Goal: Communication & Community: Participate in discussion

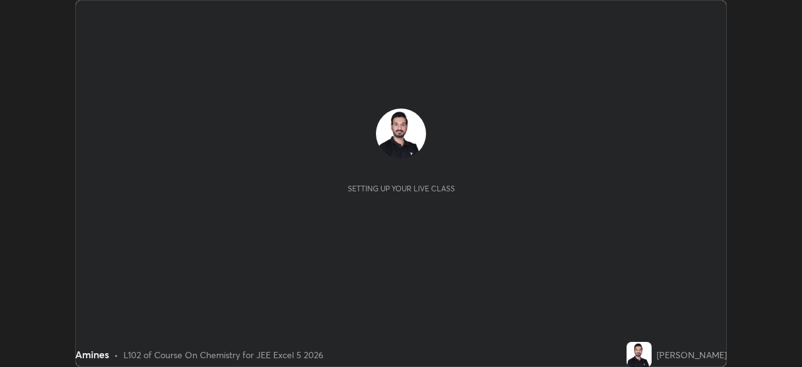
scroll to position [367, 802]
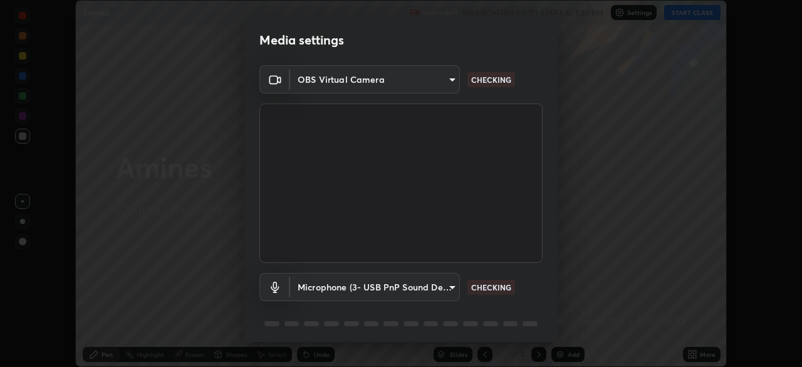
type input "05e465ff83a2709560b00517cc20afcec0d8c6759013130505a18faaf77a7109"
click at [347, 286] on body "Erase all Amines Recording WAS SCHEDULED TO START AT 1:30 PM Settings START CLA…" at bounding box center [401, 183] width 802 height 367
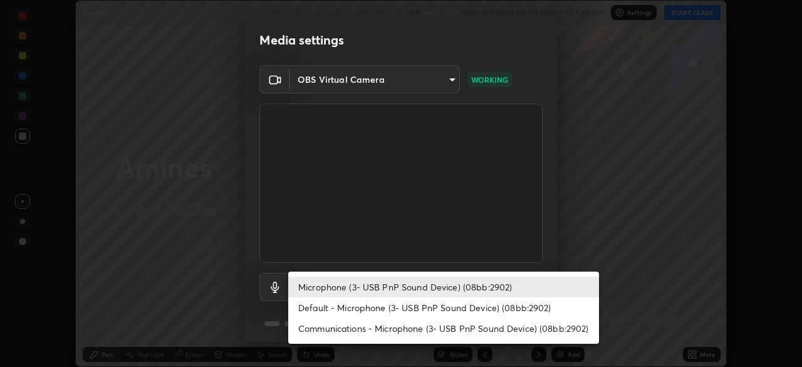
click at [346, 310] on li "Default - Microphone (3- USB PnP Sound Device) (08bb:2902)" at bounding box center [443, 307] width 311 height 21
type input "default"
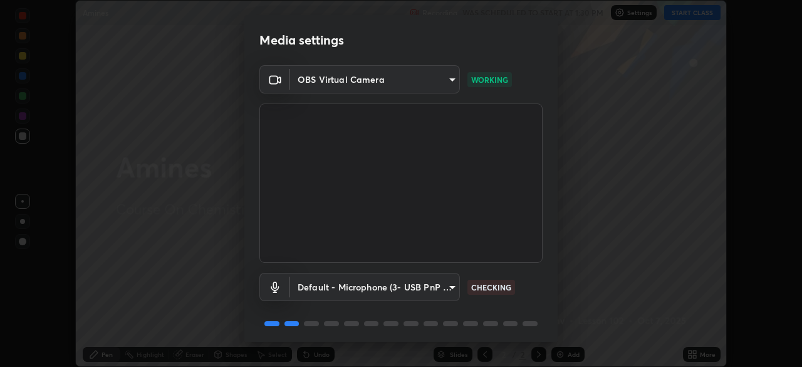
scroll to position [45, 0]
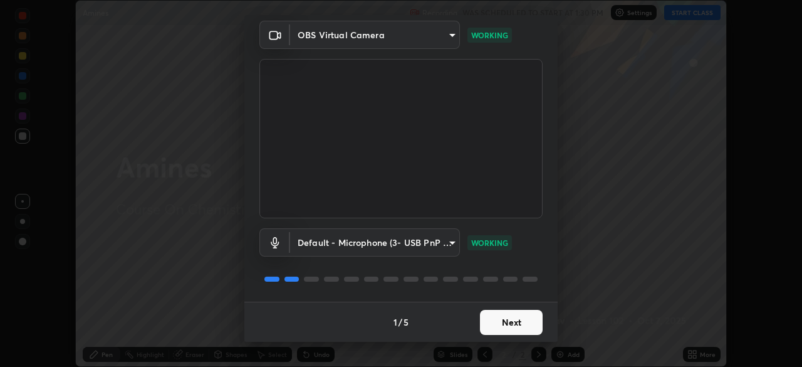
click at [508, 320] on button "Next" at bounding box center [511, 322] width 63 height 25
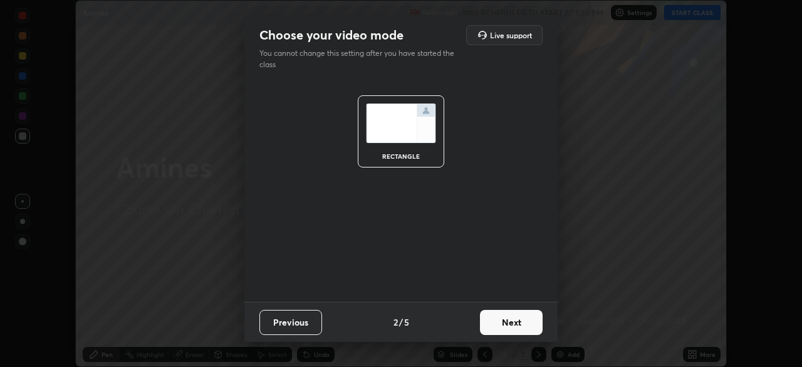
scroll to position [0, 0]
click at [514, 321] on button "Next" at bounding box center [511, 322] width 63 height 25
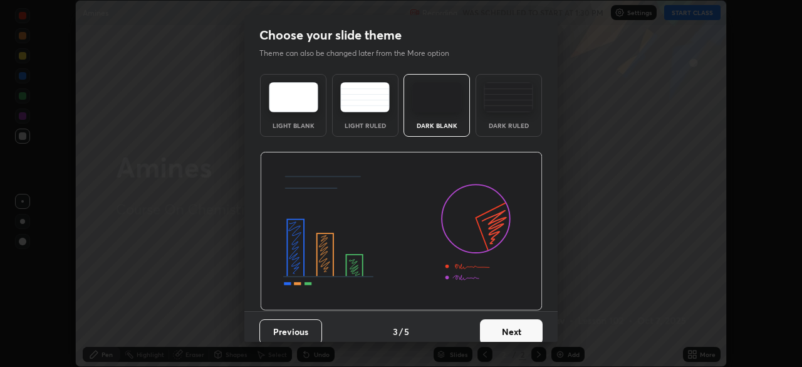
click at [516, 332] on button "Next" at bounding box center [511, 331] width 63 height 25
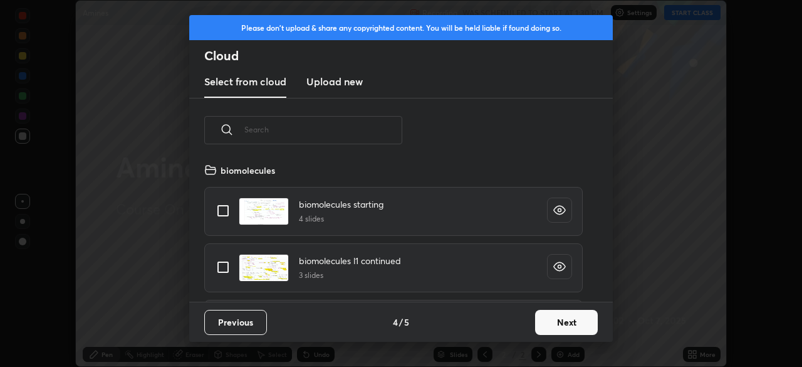
click at [554, 324] on button "Next" at bounding box center [566, 322] width 63 height 25
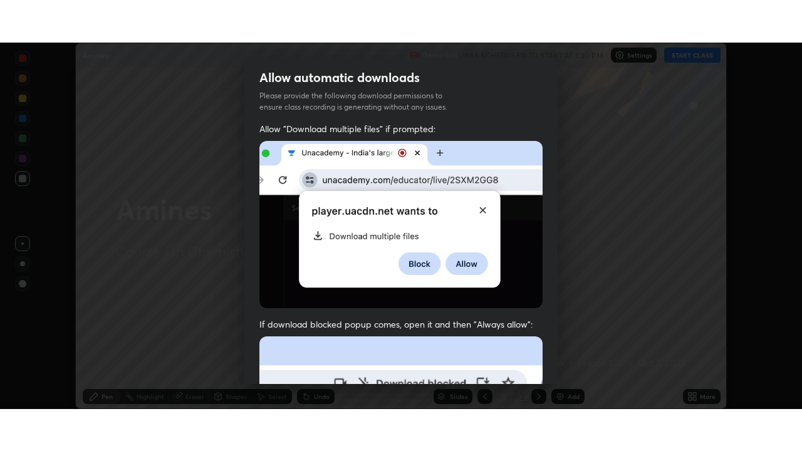
scroll to position [286, 0]
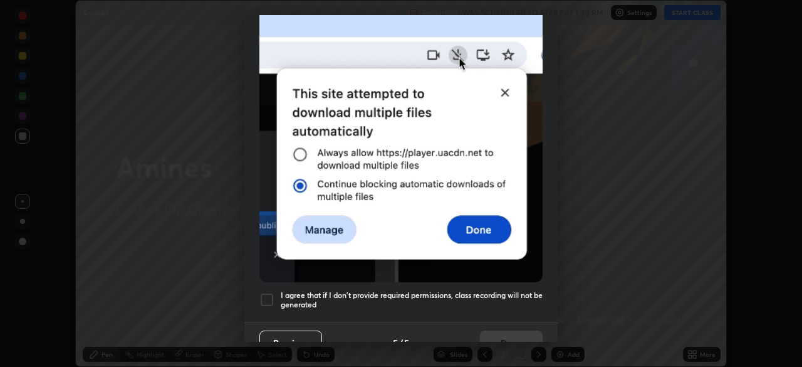
click at [265, 298] on div at bounding box center [267, 299] width 15 height 15
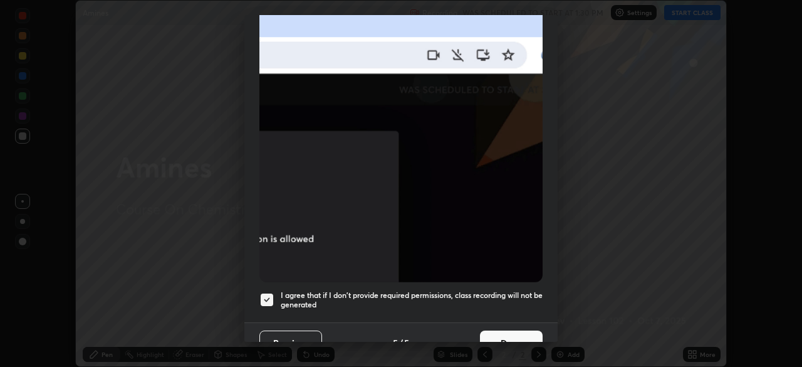
click at [497, 333] on button "Done" at bounding box center [511, 342] width 63 height 25
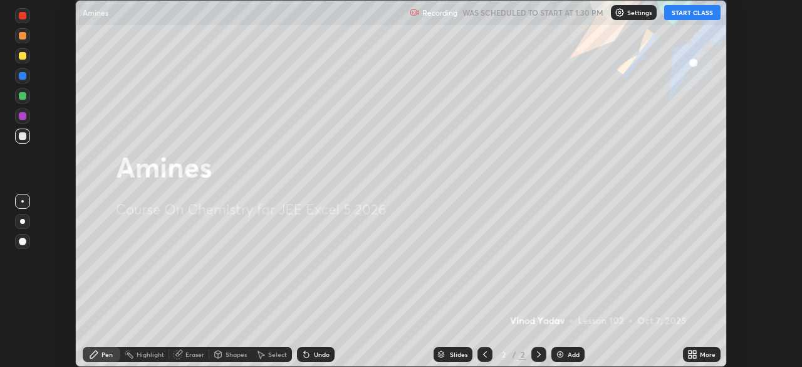
click at [690, 13] on button "START CLASS" at bounding box center [692, 12] width 56 height 15
click at [572, 359] on div "Add" at bounding box center [568, 354] width 33 height 15
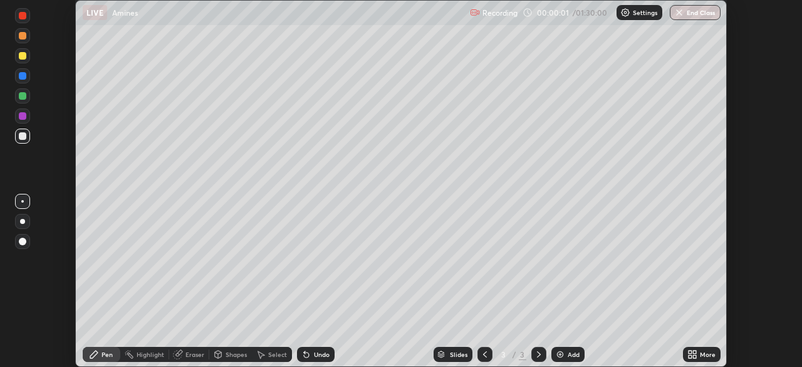
click at [691, 353] on icon at bounding box center [690, 351] width 3 height 3
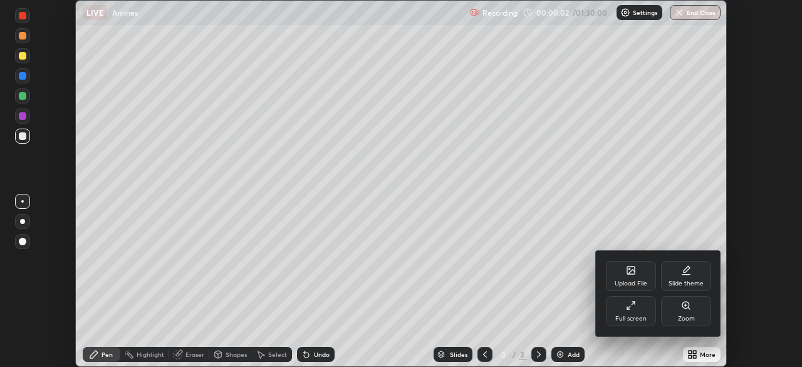
click at [632, 315] on div "Full screen" at bounding box center [631, 318] width 31 height 6
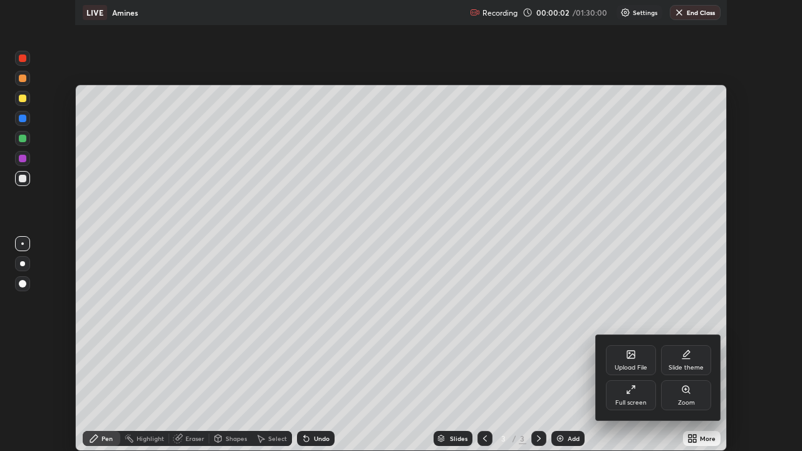
scroll to position [451, 802]
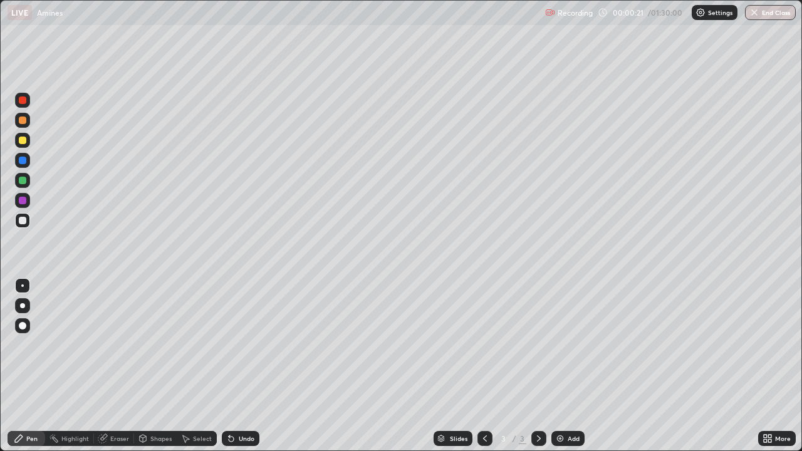
click at [21, 159] on div at bounding box center [23, 161] width 8 height 8
click at [21, 144] on div at bounding box center [23, 141] width 8 height 8
click at [19, 118] on div at bounding box center [23, 121] width 8 height 8
click at [21, 199] on div at bounding box center [23, 201] width 8 height 8
click at [23, 182] on div at bounding box center [23, 181] width 8 height 8
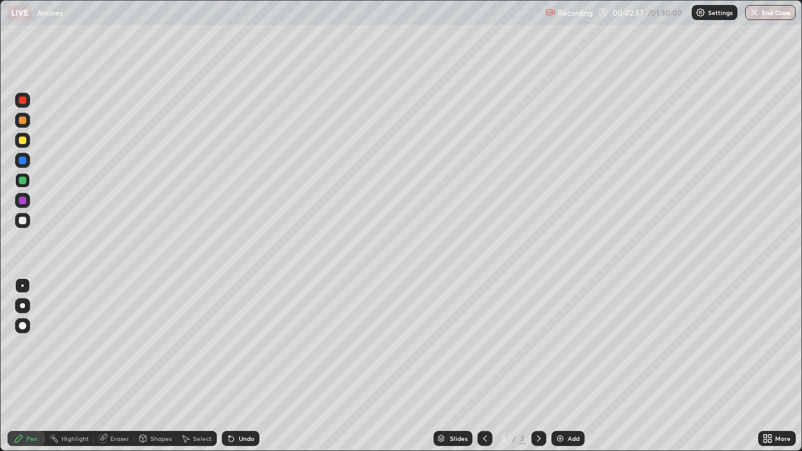
click at [23, 221] on div at bounding box center [23, 221] width 8 height 8
click at [566, 366] on div "Add" at bounding box center [568, 438] width 33 height 15
click at [21, 163] on div at bounding box center [23, 161] width 8 height 8
click at [24, 142] on div at bounding box center [23, 141] width 8 height 8
click at [21, 201] on div at bounding box center [23, 201] width 8 height 8
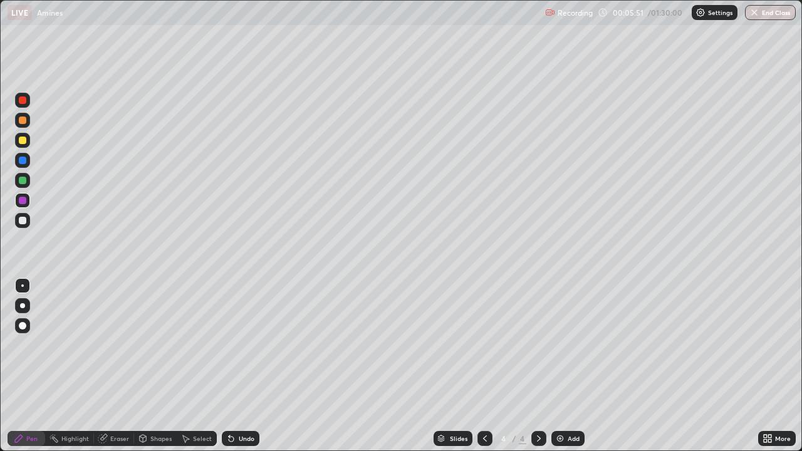
click at [19, 179] on div at bounding box center [23, 181] width 8 height 8
click at [19, 121] on div at bounding box center [23, 121] width 8 height 8
click at [563, 366] on img at bounding box center [560, 439] width 10 height 10
click at [21, 159] on div at bounding box center [23, 161] width 8 height 8
click at [23, 142] on div at bounding box center [23, 141] width 8 height 8
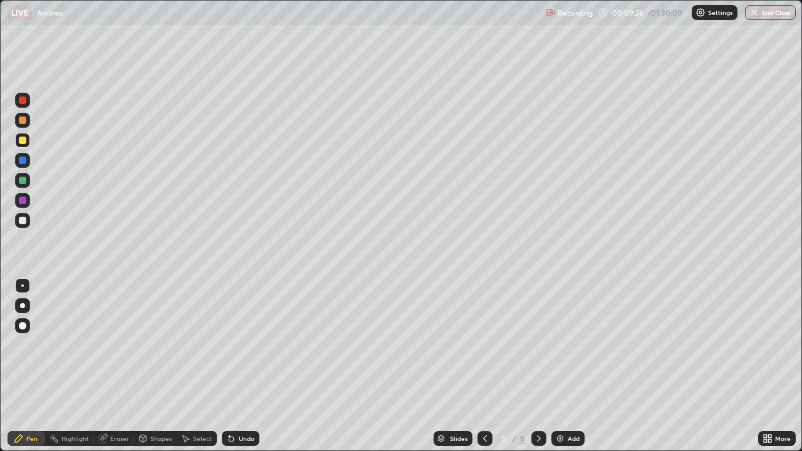
click at [118, 366] on div "Eraser" at bounding box center [119, 439] width 19 height 6
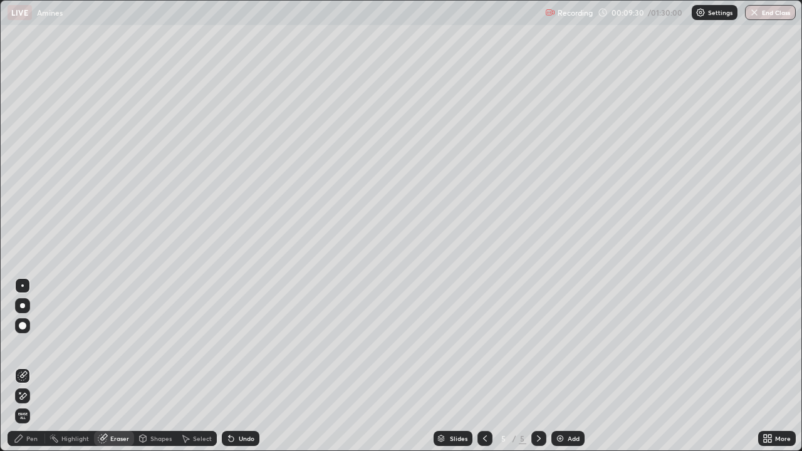
click at [33, 366] on div "Pen" at bounding box center [31, 439] width 11 height 6
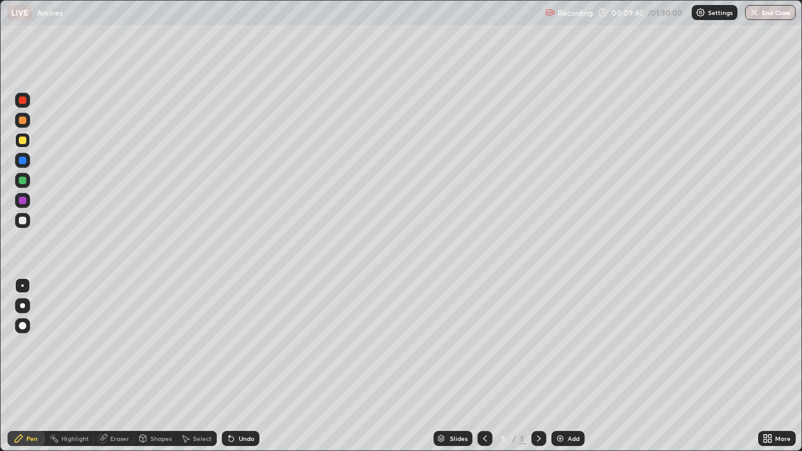
click at [20, 120] on div at bounding box center [23, 121] width 8 height 8
click at [21, 202] on div at bounding box center [23, 201] width 8 height 8
click at [23, 181] on div at bounding box center [23, 181] width 8 height 8
click at [562, 366] on img at bounding box center [560, 439] width 10 height 10
click at [21, 160] on div at bounding box center [23, 161] width 8 height 8
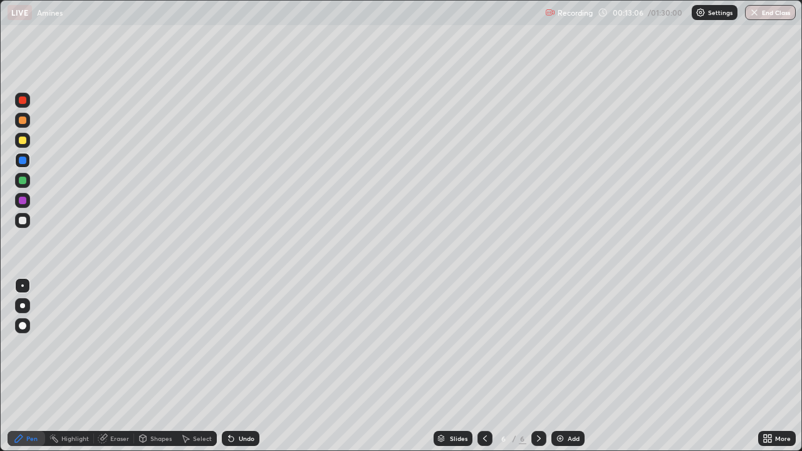
click at [28, 144] on div at bounding box center [22, 140] width 15 height 15
click at [24, 221] on div at bounding box center [23, 221] width 8 height 8
click at [24, 182] on div at bounding box center [23, 181] width 8 height 8
click at [23, 139] on div at bounding box center [23, 141] width 8 height 8
click at [27, 101] on div at bounding box center [22, 100] width 15 height 15
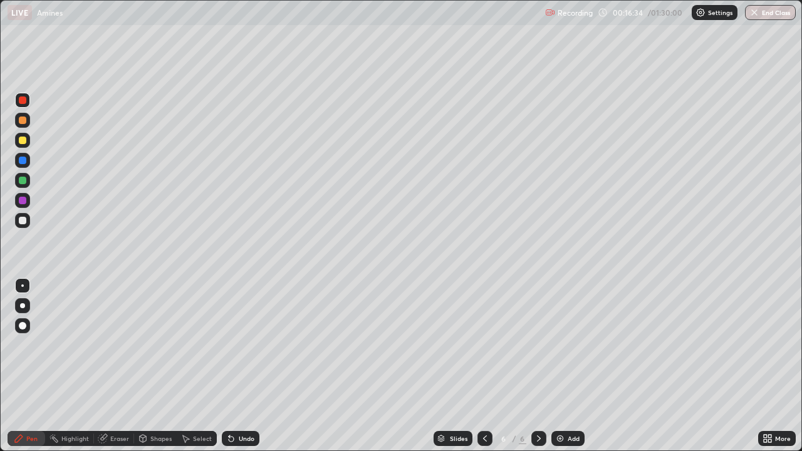
click at [19, 121] on div at bounding box center [23, 121] width 8 height 8
click at [568, 366] on div "Add" at bounding box center [574, 439] width 12 height 6
click at [27, 221] on div at bounding box center [22, 220] width 15 height 15
click at [485, 366] on icon at bounding box center [485, 439] width 10 height 10
click at [21, 100] on div at bounding box center [23, 101] width 8 height 8
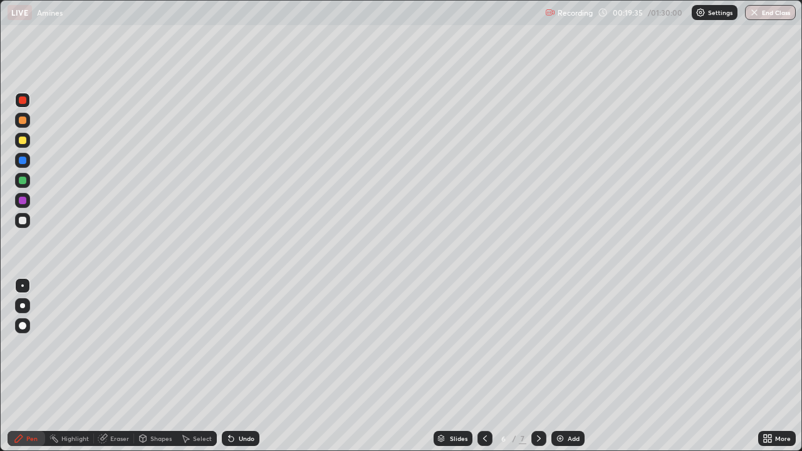
click at [21, 122] on div at bounding box center [23, 121] width 8 height 8
click at [540, 366] on div at bounding box center [539, 438] width 15 height 15
click at [483, 366] on icon at bounding box center [485, 439] width 4 height 6
click at [536, 366] on icon at bounding box center [539, 439] width 10 height 10
click at [565, 366] on div "Add" at bounding box center [568, 438] width 33 height 15
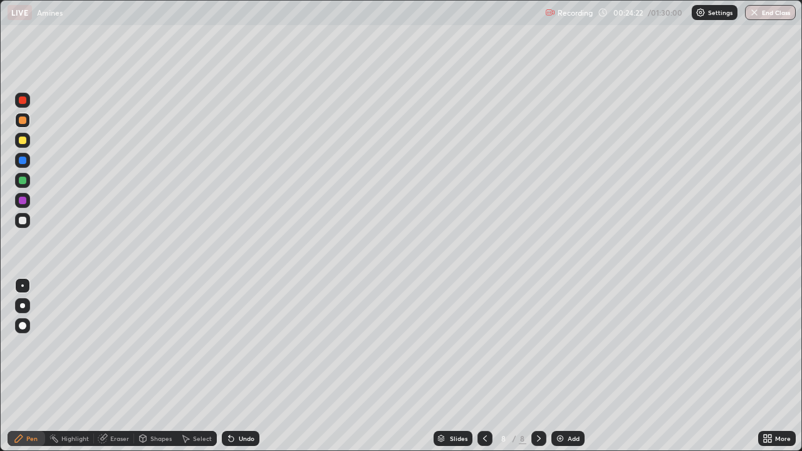
click at [22, 162] on div at bounding box center [23, 161] width 8 height 8
click at [21, 140] on div at bounding box center [23, 141] width 8 height 8
click at [19, 181] on div at bounding box center [23, 181] width 8 height 8
click at [569, 366] on div "Add" at bounding box center [574, 439] width 12 height 6
click at [113, 366] on div "Eraser" at bounding box center [119, 439] width 19 height 6
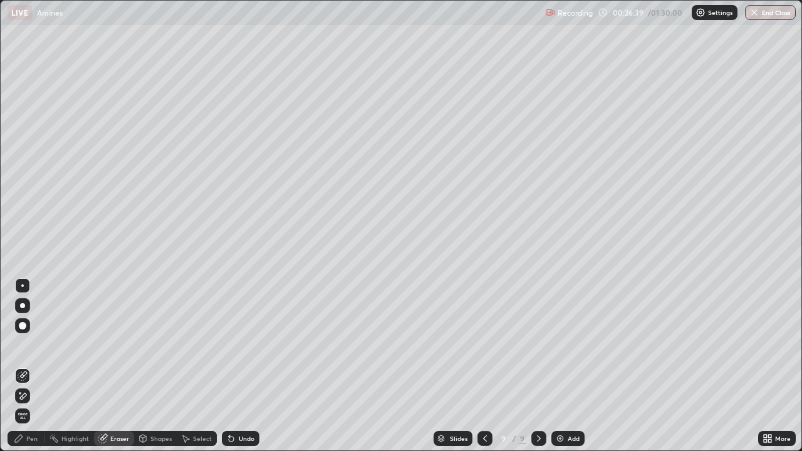
click at [32, 366] on div "Pen" at bounding box center [31, 439] width 11 height 6
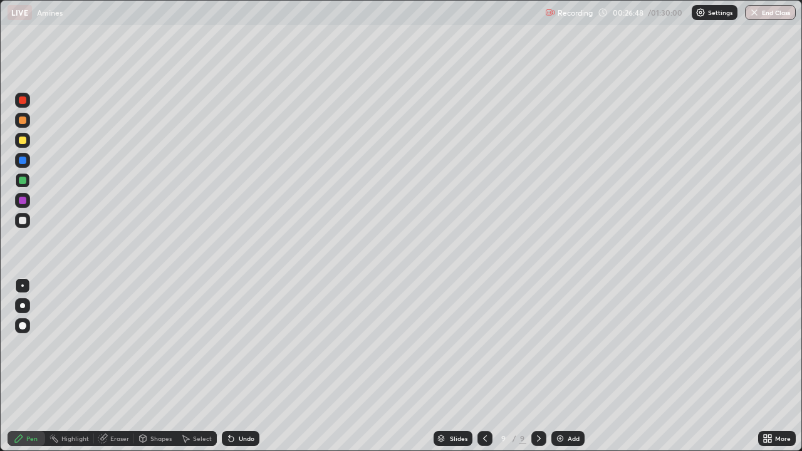
click at [23, 201] on div at bounding box center [23, 201] width 8 height 8
click at [20, 121] on div at bounding box center [23, 121] width 8 height 8
click at [482, 366] on icon at bounding box center [485, 439] width 10 height 10
click at [532, 366] on div at bounding box center [539, 438] width 15 height 15
click at [23, 160] on div at bounding box center [23, 161] width 8 height 8
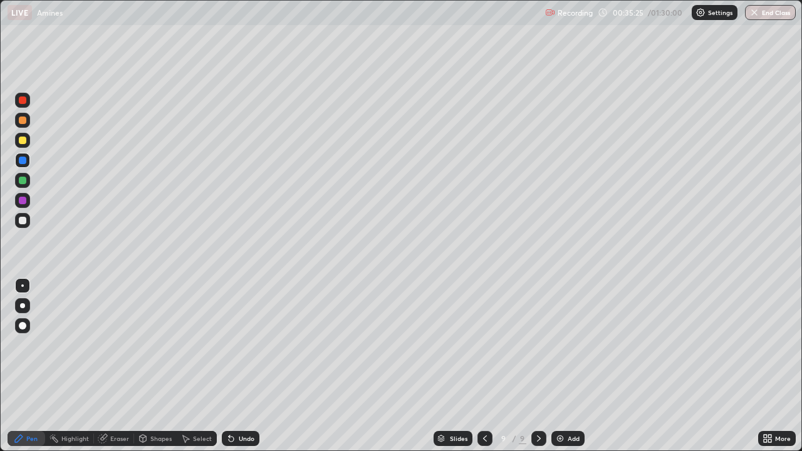
click at [23, 147] on div at bounding box center [22, 140] width 15 height 15
click at [19, 181] on div at bounding box center [23, 181] width 8 height 8
click at [20, 199] on div at bounding box center [23, 201] width 8 height 8
click at [24, 223] on div at bounding box center [23, 221] width 8 height 8
click at [20, 120] on div at bounding box center [23, 121] width 8 height 8
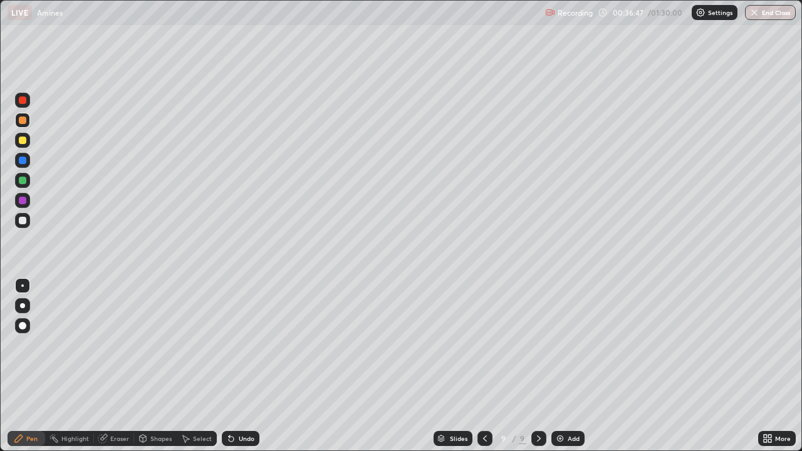
click at [23, 140] on div at bounding box center [23, 141] width 8 height 8
click at [21, 161] on div at bounding box center [23, 161] width 8 height 8
click at [562, 366] on img at bounding box center [560, 439] width 10 height 10
click at [21, 122] on div at bounding box center [23, 121] width 8 height 8
click at [23, 202] on div at bounding box center [23, 201] width 8 height 8
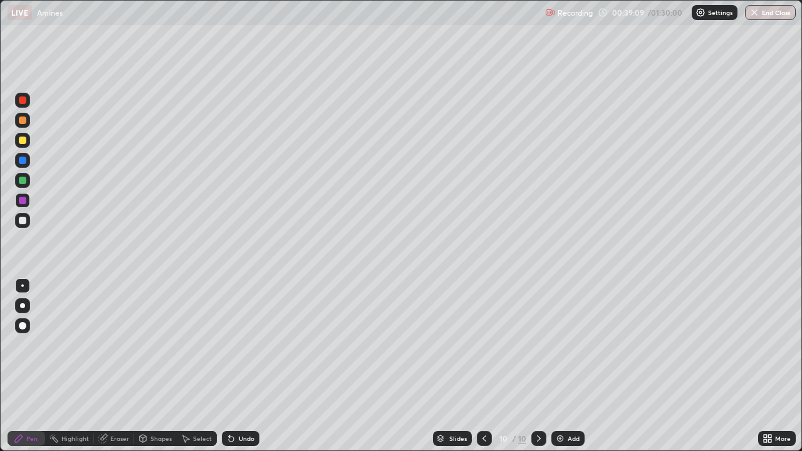
click at [485, 366] on icon at bounding box center [485, 439] width 10 height 10
click at [538, 366] on icon at bounding box center [539, 439] width 10 height 10
click at [485, 366] on icon at bounding box center [485, 439] width 10 height 10
click at [537, 366] on icon at bounding box center [539, 439] width 10 height 10
click at [565, 366] on div "Add" at bounding box center [568, 438] width 33 height 15
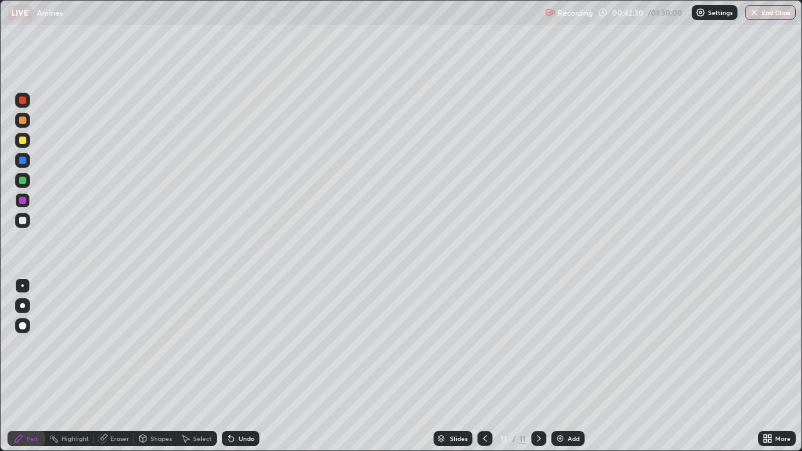
click at [23, 181] on div at bounding box center [23, 181] width 8 height 8
click at [743, 366] on div "Slides 11 / 11 Add" at bounding box center [509, 438] width 499 height 25
click at [18, 202] on div at bounding box center [22, 200] width 15 height 15
click at [564, 366] on img at bounding box center [560, 439] width 10 height 10
click at [21, 221] on div at bounding box center [23, 221] width 8 height 8
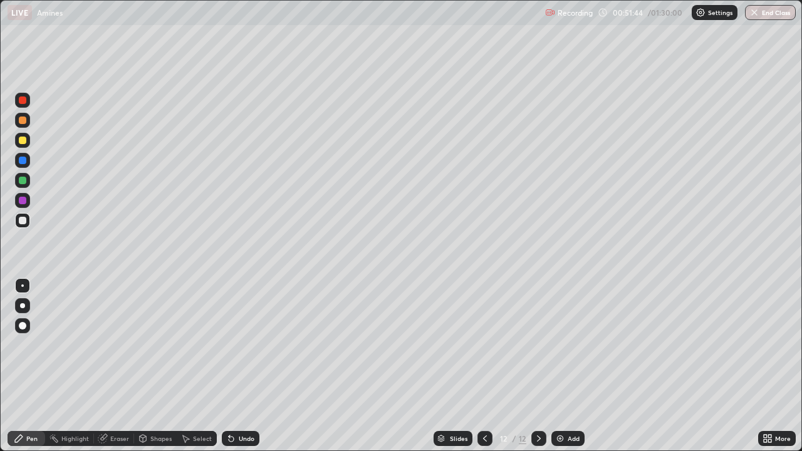
click at [28, 182] on div at bounding box center [22, 180] width 15 height 15
click at [23, 123] on div at bounding box center [23, 121] width 8 height 8
click at [23, 182] on div at bounding box center [23, 181] width 8 height 8
click at [21, 197] on div at bounding box center [23, 201] width 8 height 8
click at [19, 222] on div at bounding box center [23, 221] width 8 height 8
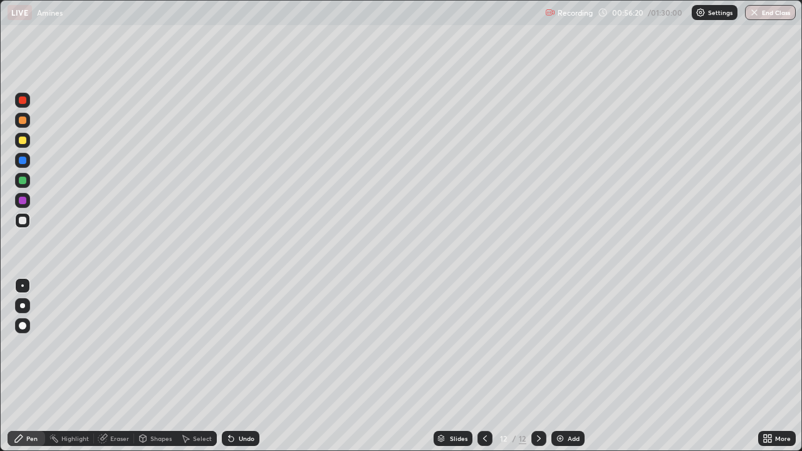
click at [566, 366] on div "Add" at bounding box center [568, 438] width 33 height 15
click at [21, 160] on div at bounding box center [23, 161] width 8 height 8
click at [19, 200] on div at bounding box center [23, 201] width 8 height 8
click at [20, 117] on div at bounding box center [23, 121] width 8 height 8
click at [566, 366] on div "Add" at bounding box center [568, 438] width 33 height 15
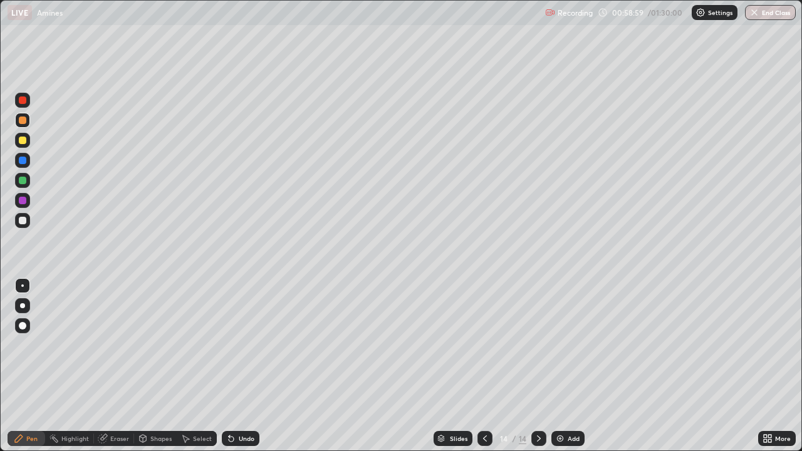
click at [484, 366] on icon at bounding box center [485, 439] width 10 height 10
click at [538, 366] on icon at bounding box center [539, 439] width 10 height 10
click at [23, 179] on div at bounding box center [23, 181] width 8 height 8
click at [22, 161] on div at bounding box center [23, 161] width 8 height 8
click at [22, 142] on div at bounding box center [23, 141] width 8 height 8
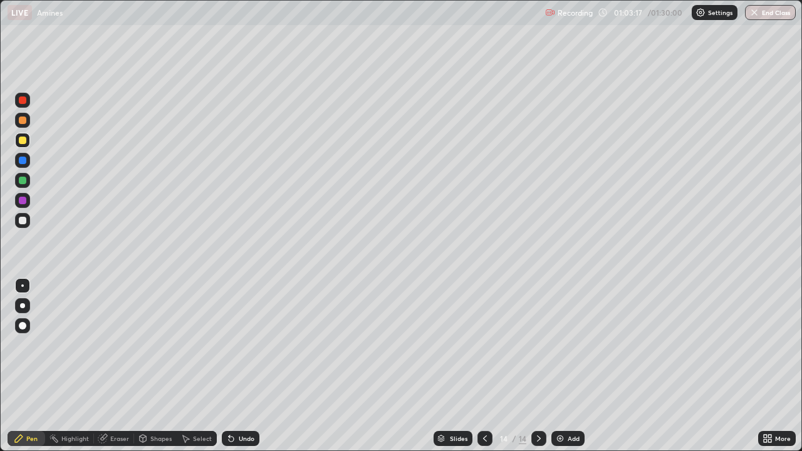
click at [20, 181] on div at bounding box center [23, 181] width 8 height 8
click at [18, 199] on div at bounding box center [22, 200] width 15 height 15
click at [565, 366] on div "Add" at bounding box center [568, 438] width 33 height 15
click at [23, 180] on div at bounding box center [23, 181] width 8 height 8
click at [20, 118] on div at bounding box center [23, 121] width 8 height 8
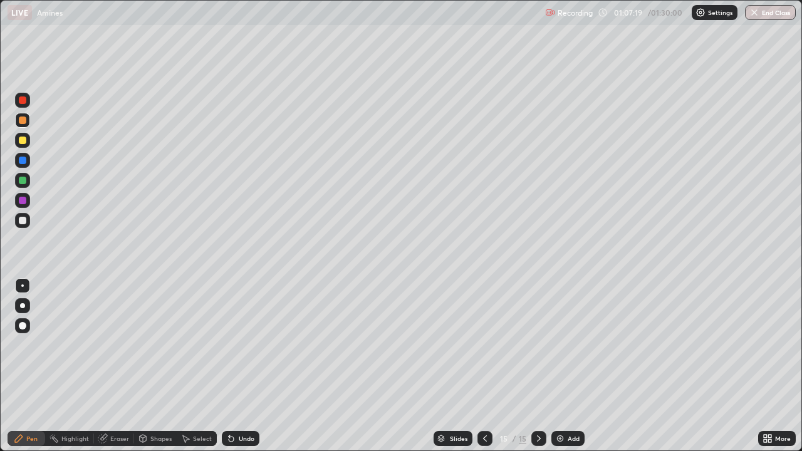
click at [569, 366] on div "Add" at bounding box center [574, 439] width 12 height 6
click at [21, 139] on div at bounding box center [23, 141] width 8 height 8
click at [22, 183] on div at bounding box center [23, 181] width 8 height 8
click at [21, 160] on div at bounding box center [23, 161] width 8 height 8
click at [21, 118] on div at bounding box center [23, 121] width 8 height 8
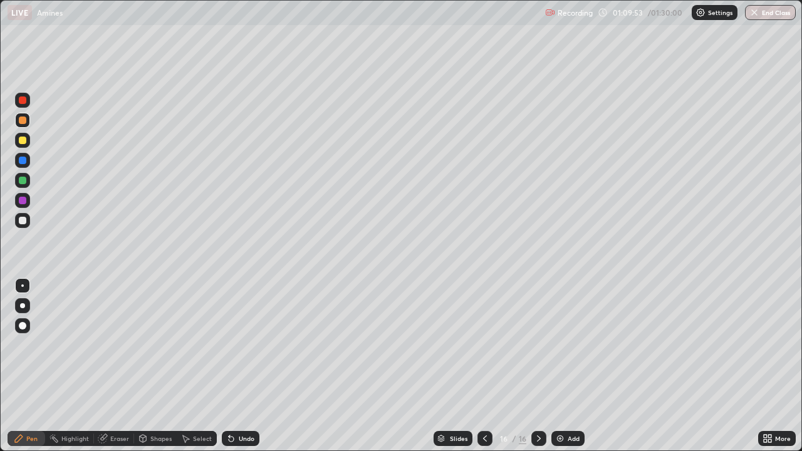
click at [568, 366] on div "Add" at bounding box center [574, 439] width 12 height 6
click at [19, 162] on div at bounding box center [23, 161] width 8 height 8
click at [485, 366] on icon at bounding box center [485, 439] width 10 height 10
click at [539, 366] on icon at bounding box center [539, 439] width 10 height 10
click at [485, 366] on icon at bounding box center [485, 439] width 10 height 10
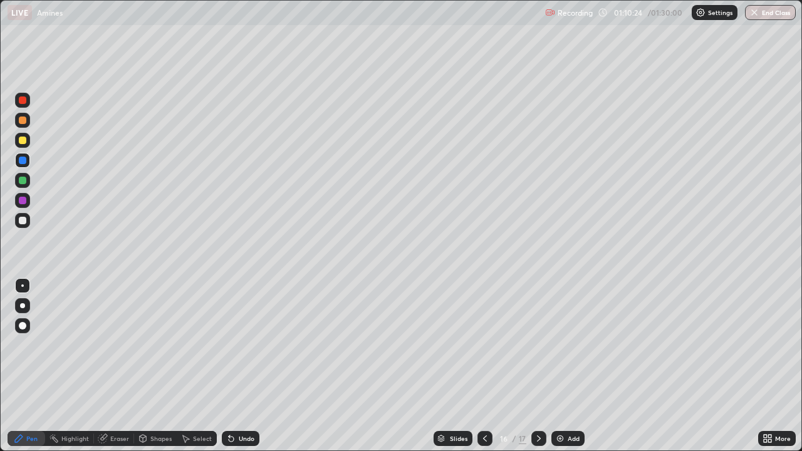
click at [538, 366] on icon at bounding box center [539, 439] width 10 height 10
click at [19, 142] on div at bounding box center [23, 141] width 8 height 8
click at [24, 181] on div at bounding box center [23, 181] width 8 height 8
click at [21, 201] on div at bounding box center [23, 201] width 8 height 8
click at [564, 366] on img at bounding box center [560, 439] width 10 height 10
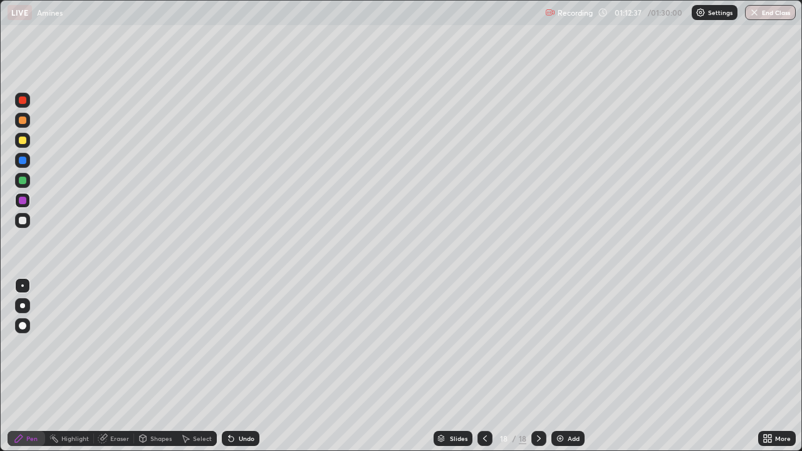
click at [486, 366] on icon at bounding box center [485, 439] width 10 height 10
click at [485, 366] on icon at bounding box center [485, 439] width 10 height 10
click at [537, 366] on icon at bounding box center [539, 439] width 10 height 10
click at [537, 366] on icon at bounding box center [539, 439] width 4 height 6
click at [21, 120] on div at bounding box center [23, 121] width 8 height 8
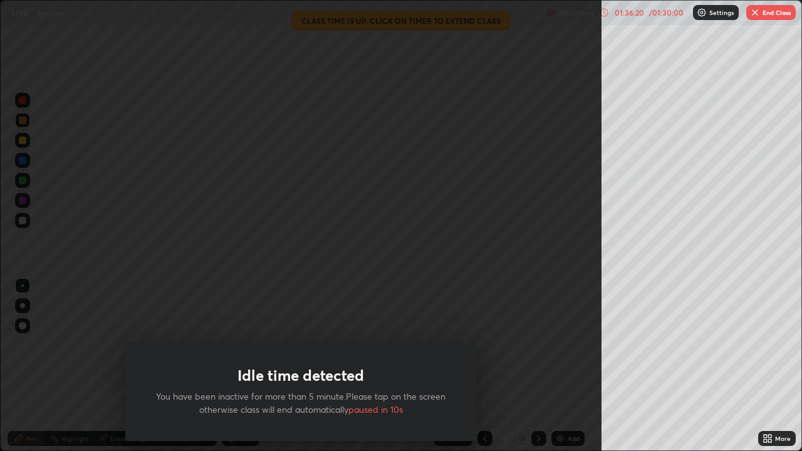
click at [153, 302] on div "Idle time detected You have been inactive for more than 5 minute.Please tap on …" at bounding box center [301, 225] width 602 height 451
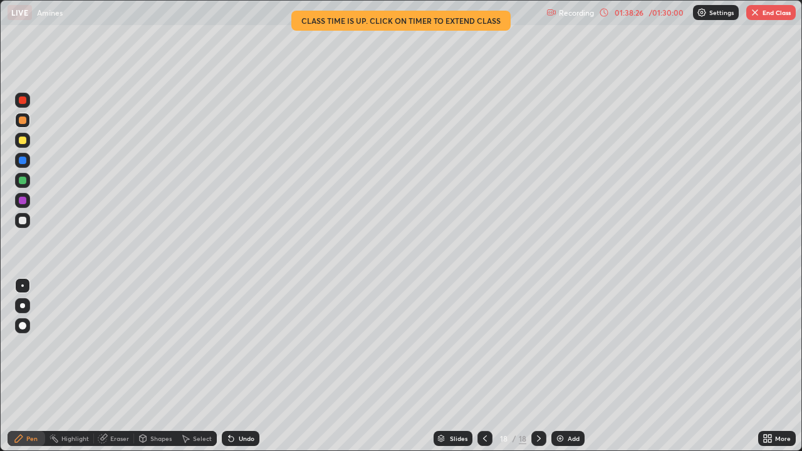
click at [643, 13] on div "01:38:26" at bounding box center [629, 13] width 35 height 8
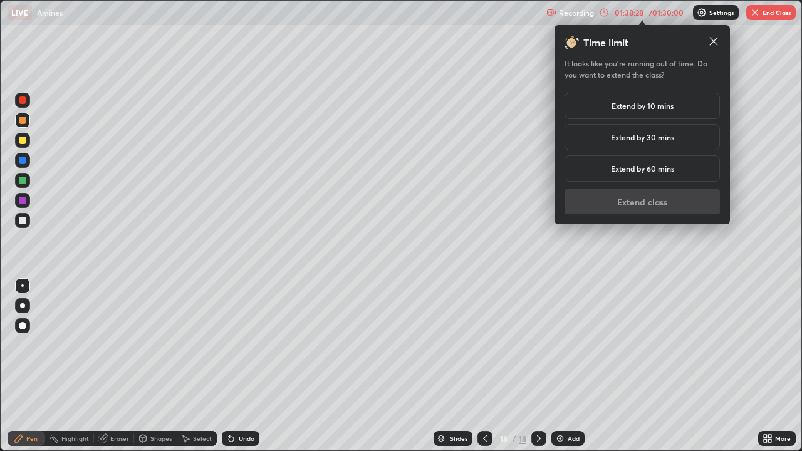
click at [663, 136] on h5 "Extend by 30 mins" at bounding box center [642, 137] width 63 height 11
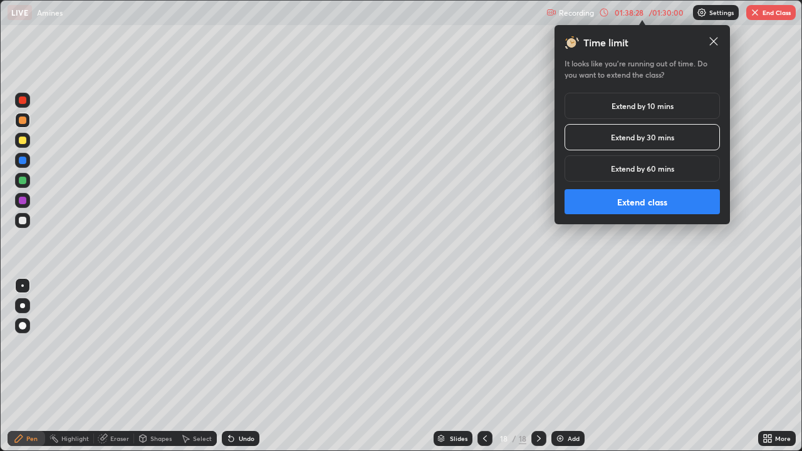
click at [664, 193] on button "Extend class" at bounding box center [642, 201] width 155 height 25
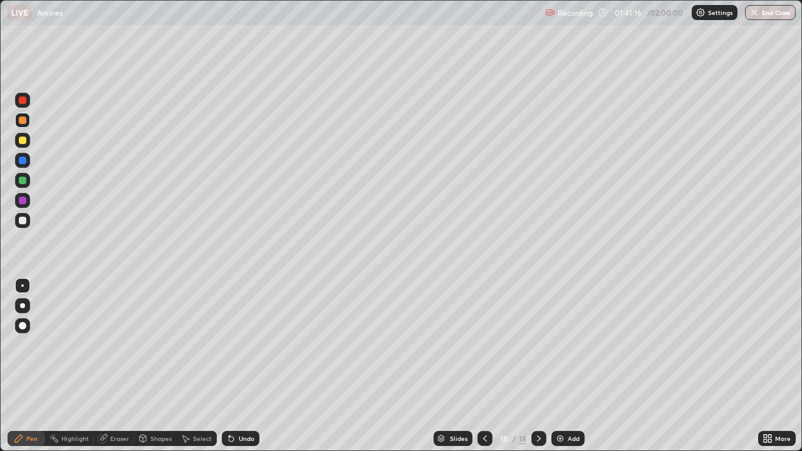
click at [21, 201] on div at bounding box center [23, 201] width 8 height 8
click at [23, 219] on div at bounding box center [23, 221] width 8 height 8
click at [573, 366] on div "Add" at bounding box center [574, 439] width 12 height 6
click at [21, 161] on div at bounding box center [23, 161] width 8 height 8
click at [19, 177] on div at bounding box center [23, 181] width 8 height 8
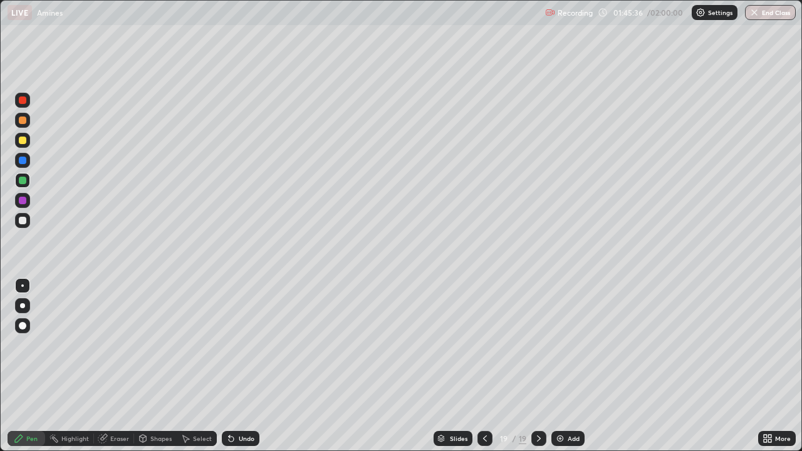
click at [21, 219] on div at bounding box center [23, 221] width 8 height 8
click at [20, 139] on div at bounding box center [23, 141] width 8 height 8
click at [570, 366] on div "Add" at bounding box center [574, 439] width 12 height 6
click at [483, 366] on icon at bounding box center [485, 439] width 10 height 10
click at [538, 366] on icon at bounding box center [540, 439] width 10 height 10
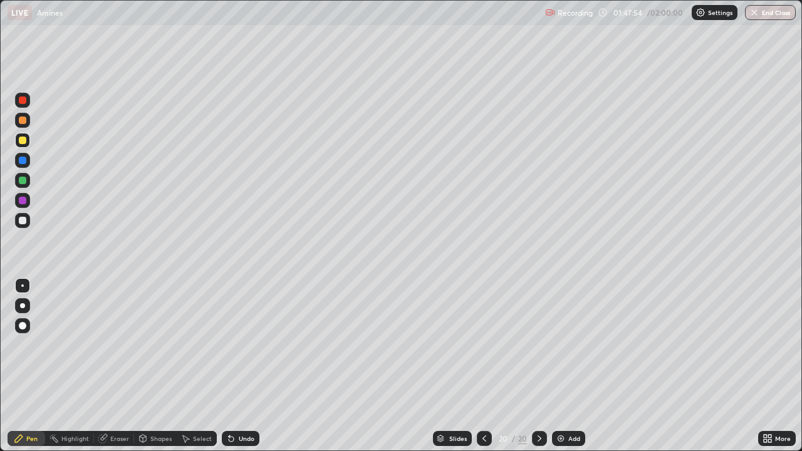
click at [26, 200] on div at bounding box center [23, 201] width 8 height 8
click at [27, 181] on div at bounding box center [22, 180] width 15 height 15
click at [21, 160] on div at bounding box center [23, 161] width 8 height 8
click at [20, 118] on div at bounding box center [23, 121] width 8 height 8
click at [19, 160] on div at bounding box center [23, 161] width 8 height 8
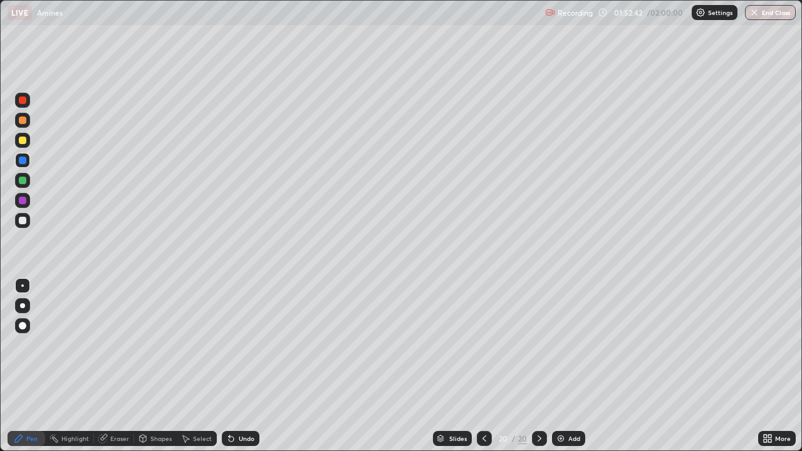
click at [120, 366] on div "Eraser" at bounding box center [119, 439] width 19 height 6
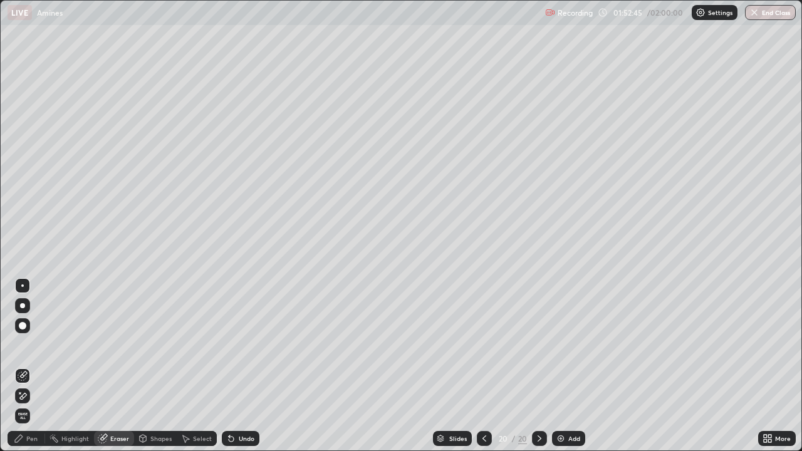
click at [40, 366] on div "Pen" at bounding box center [27, 438] width 38 height 15
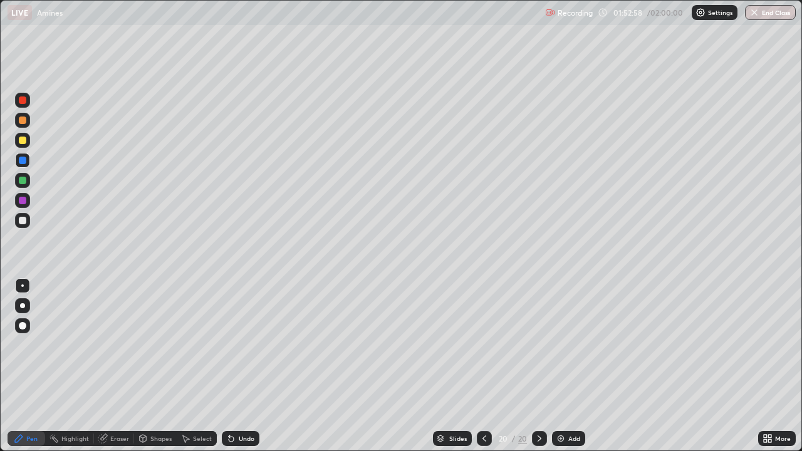
click at [19, 181] on div at bounding box center [23, 181] width 8 height 8
click at [567, 366] on div "Add" at bounding box center [568, 438] width 33 height 15
click at [602, 14] on icon at bounding box center [604, 13] width 10 height 10
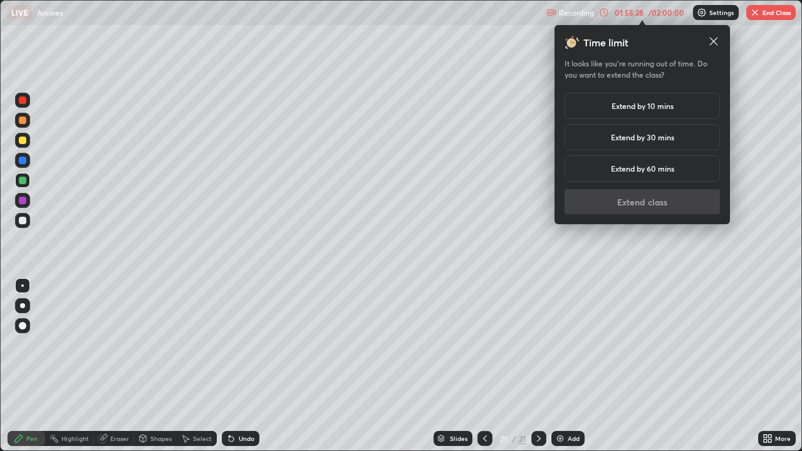
click at [616, 140] on h5 "Extend by 30 mins" at bounding box center [642, 137] width 63 height 11
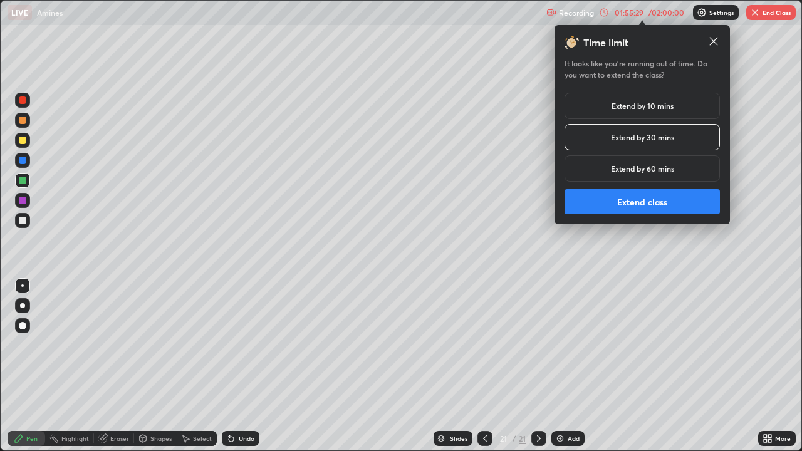
click at [621, 194] on button "Extend class" at bounding box center [642, 201] width 155 height 25
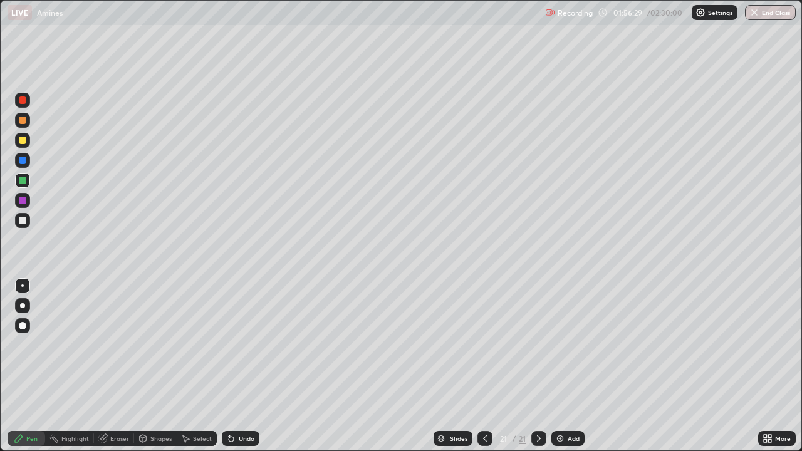
click at [21, 159] on div at bounding box center [23, 161] width 8 height 8
click at [21, 120] on div at bounding box center [23, 121] width 8 height 8
click at [21, 201] on div at bounding box center [23, 201] width 8 height 8
click at [560, 366] on img at bounding box center [560, 439] width 10 height 10
click at [22, 177] on div at bounding box center [23, 181] width 8 height 8
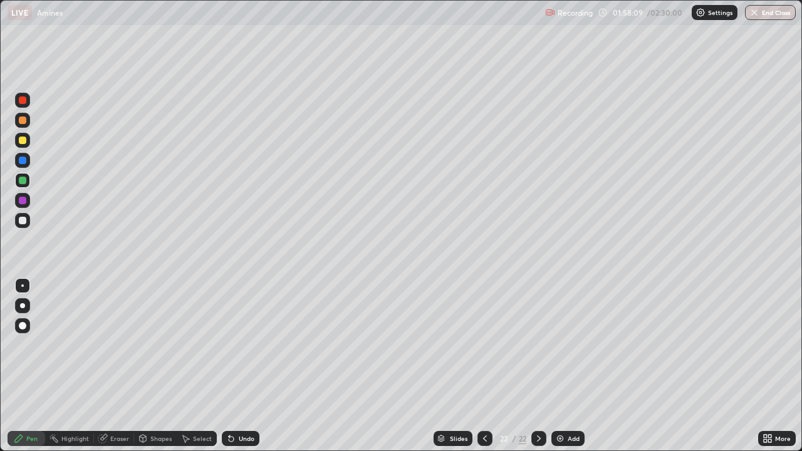
click at [23, 201] on div at bounding box center [23, 201] width 8 height 8
click at [24, 219] on div at bounding box center [23, 221] width 8 height 8
click at [21, 120] on div at bounding box center [23, 121] width 8 height 8
click at [15, 159] on div at bounding box center [22, 160] width 15 height 15
click at [22, 180] on div at bounding box center [23, 181] width 8 height 8
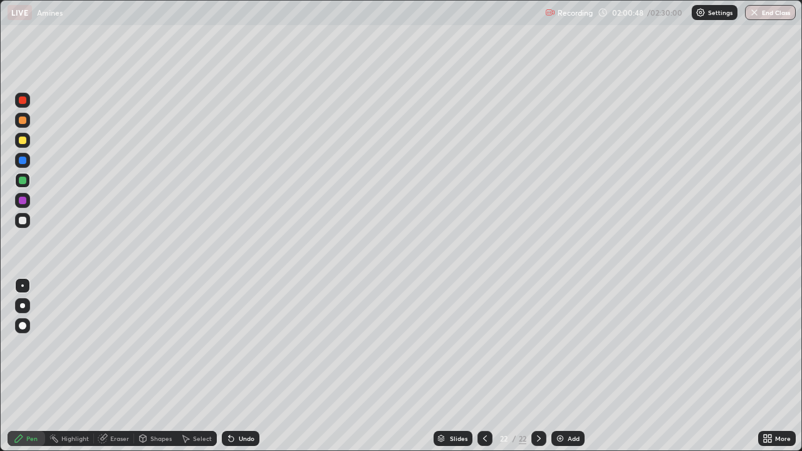
click at [485, 366] on icon at bounding box center [485, 439] width 10 height 10
click at [538, 366] on icon at bounding box center [539, 439] width 10 height 10
click at [24, 202] on div at bounding box center [23, 201] width 8 height 8
click at [568, 366] on div "Add" at bounding box center [574, 439] width 12 height 6
click at [485, 366] on icon at bounding box center [485, 439] width 10 height 10
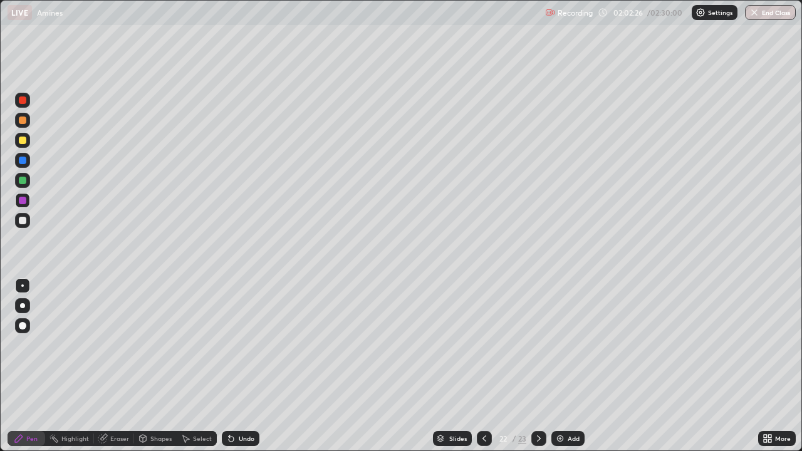
click at [485, 366] on icon at bounding box center [485, 439] width 10 height 10
click at [538, 366] on icon at bounding box center [539, 439] width 10 height 10
click at [484, 366] on icon at bounding box center [485, 439] width 10 height 10
click at [538, 366] on icon at bounding box center [539, 439] width 10 height 10
click at [23, 224] on div at bounding box center [23, 221] width 8 height 8
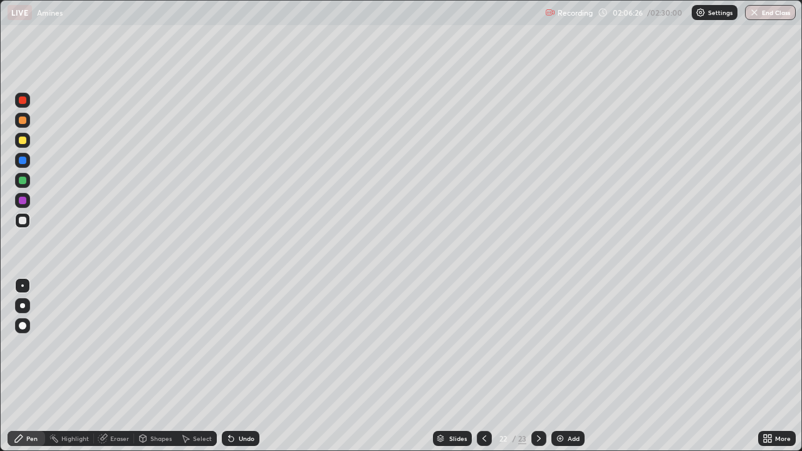
click at [538, 366] on icon at bounding box center [539, 439] width 10 height 10
click at [24, 142] on div at bounding box center [23, 141] width 8 height 8
click at [21, 158] on div at bounding box center [23, 161] width 8 height 8
click at [22, 120] on div at bounding box center [23, 121] width 8 height 8
click at [571, 366] on div "Add" at bounding box center [574, 439] width 12 height 6
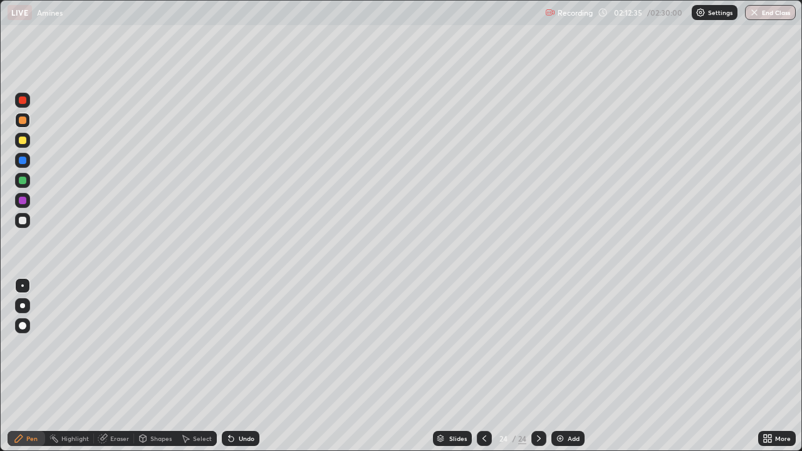
click at [483, 366] on icon at bounding box center [485, 439] width 10 height 10
click at [538, 366] on icon at bounding box center [539, 439] width 4 height 6
click at [483, 366] on icon at bounding box center [485, 439] width 10 height 10
click at [538, 366] on icon at bounding box center [539, 439] width 10 height 10
click at [485, 366] on icon at bounding box center [485, 439] width 10 height 10
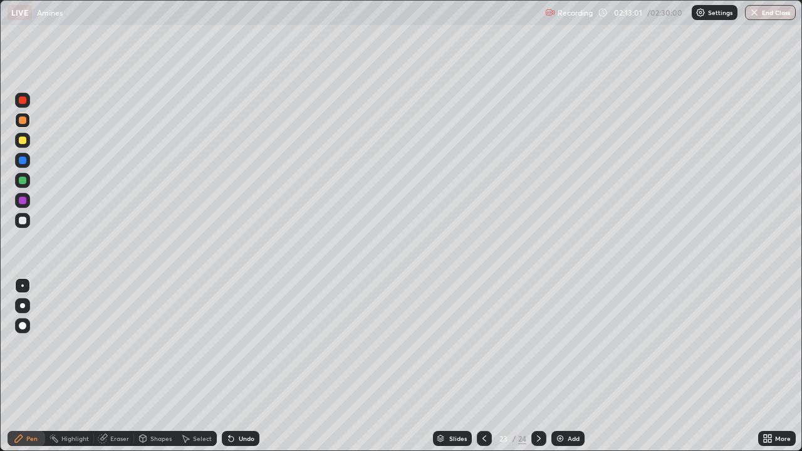
click at [19, 99] on div at bounding box center [23, 101] width 8 height 8
click at [538, 366] on icon at bounding box center [539, 439] width 10 height 10
click at [483, 366] on icon at bounding box center [485, 439] width 10 height 10
click at [538, 366] on icon at bounding box center [539, 439] width 4 height 6
click at [485, 366] on icon at bounding box center [485, 439] width 10 height 10
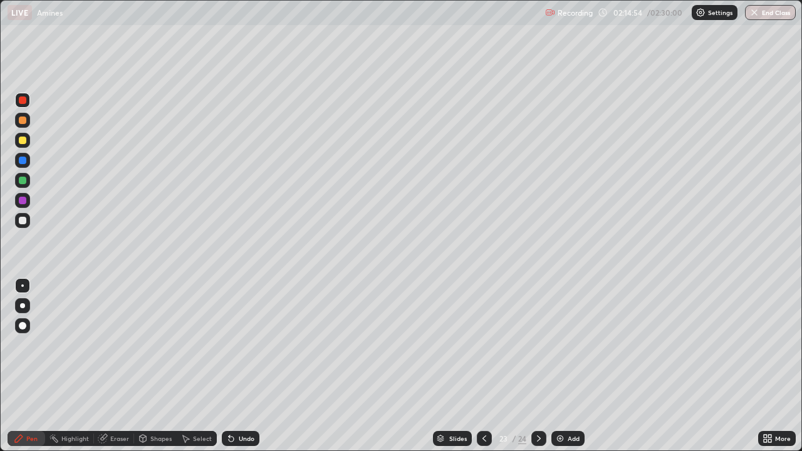
click at [536, 366] on icon at bounding box center [539, 439] width 10 height 10
click at [484, 366] on icon at bounding box center [485, 439] width 10 height 10
click at [21, 122] on div at bounding box center [23, 121] width 8 height 8
click at [20, 179] on div at bounding box center [23, 181] width 8 height 8
click at [19, 219] on div at bounding box center [23, 221] width 8 height 8
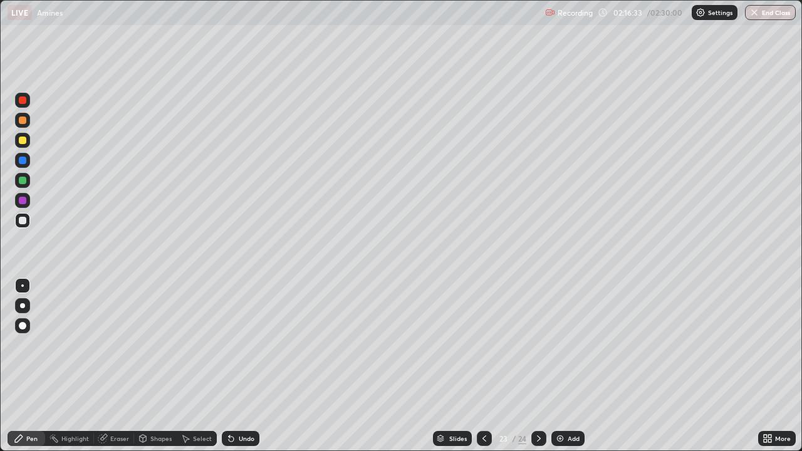
click at [25, 100] on div at bounding box center [23, 101] width 8 height 8
click at [21, 182] on div at bounding box center [23, 181] width 8 height 8
click at [538, 366] on icon at bounding box center [539, 439] width 10 height 10
click at [484, 366] on icon at bounding box center [485, 439] width 10 height 10
click at [538, 366] on icon at bounding box center [539, 439] width 10 height 10
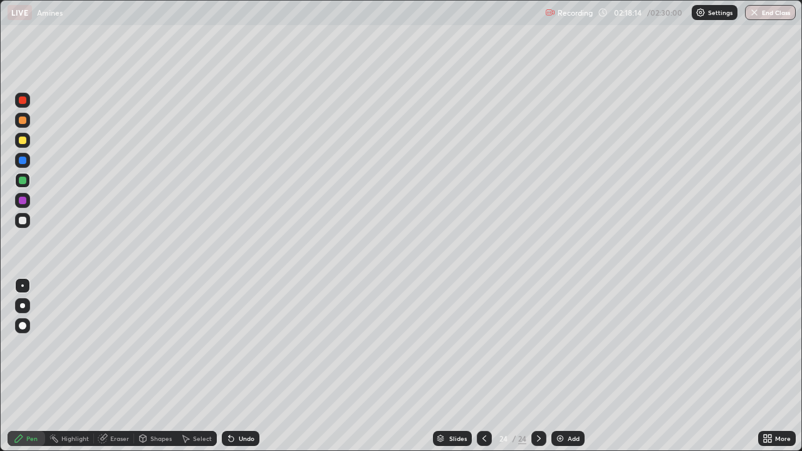
click at [480, 366] on icon at bounding box center [485, 439] width 10 height 10
click at [538, 366] on icon at bounding box center [539, 439] width 10 height 10
click at [483, 366] on icon at bounding box center [485, 439] width 10 height 10
click at [20, 123] on div at bounding box center [23, 121] width 8 height 8
click at [21, 100] on div at bounding box center [23, 101] width 8 height 8
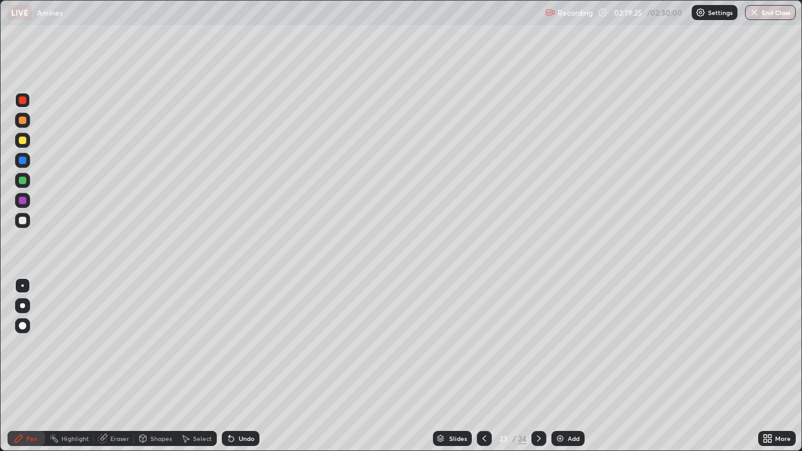
click at [538, 366] on icon at bounding box center [539, 439] width 4 height 6
click at [776, 11] on button "End Class" at bounding box center [770, 12] width 51 height 15
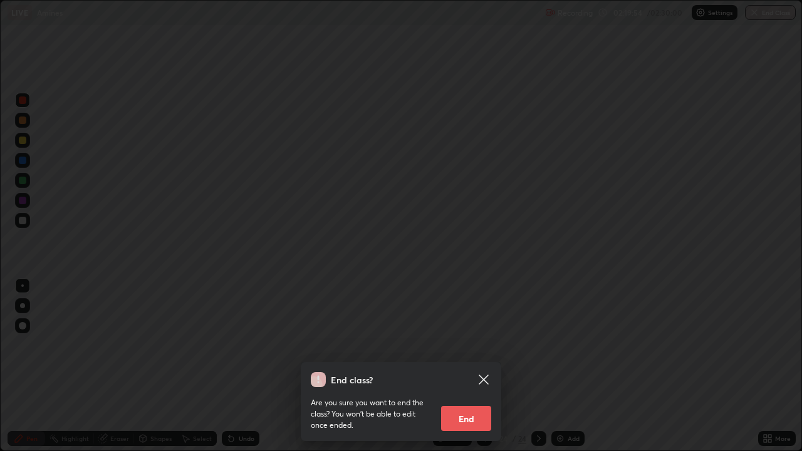
click at [466, 366] on button "End" at bounding box center [466, 418] width 50 height 25
